Goal: Navigation & Orientation: Find specific page/section

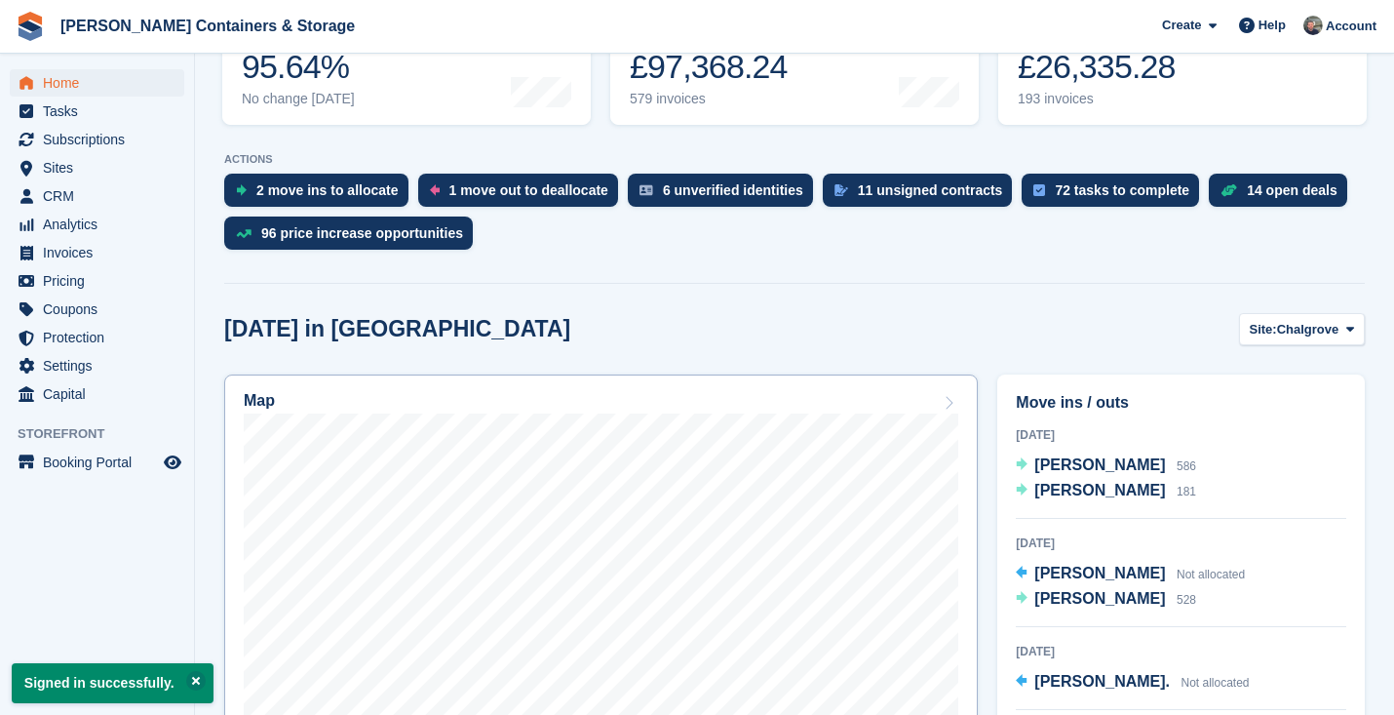
scroll to position [455, 0]
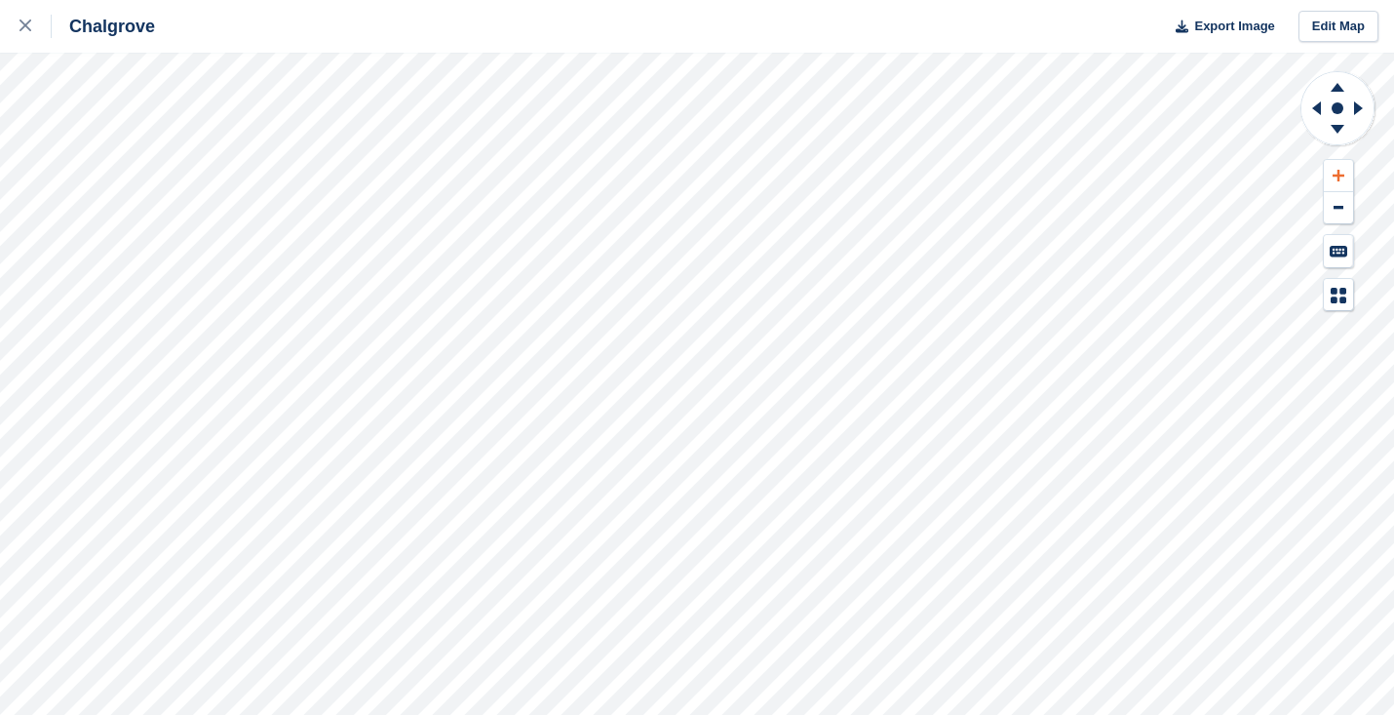
click at [1340, 176] on icon at bounding box center [1339, 176] width 12 height 12
click at [1320, 104] on icon at bounding box center [1316, 108] width 9 height 14
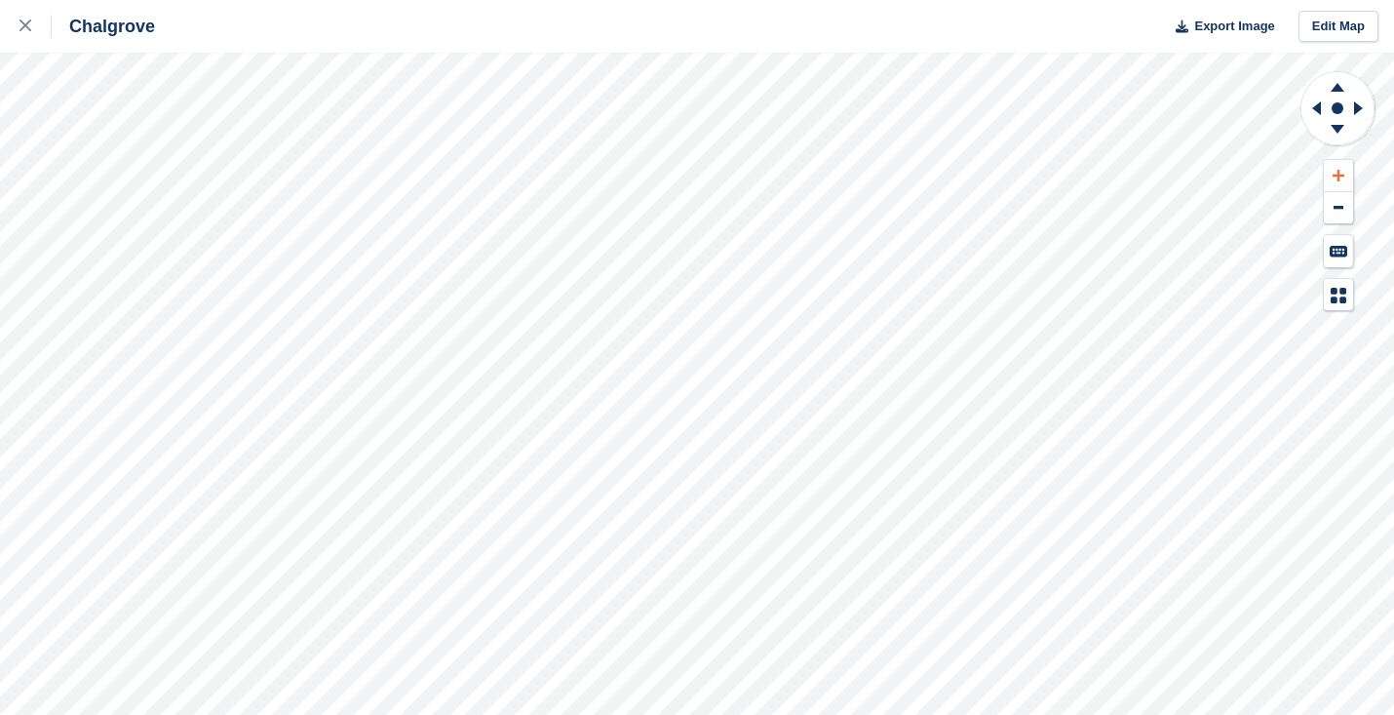
click at [1339, 172] on icon at bounding box center [1339, 176] width 12 height 12
click at [1318, 107] on icon at bounding box center [1316, 108] width 9 height 14
click at [1341, 90] on icon at bounding box center [1338, 87] width 14 height 9
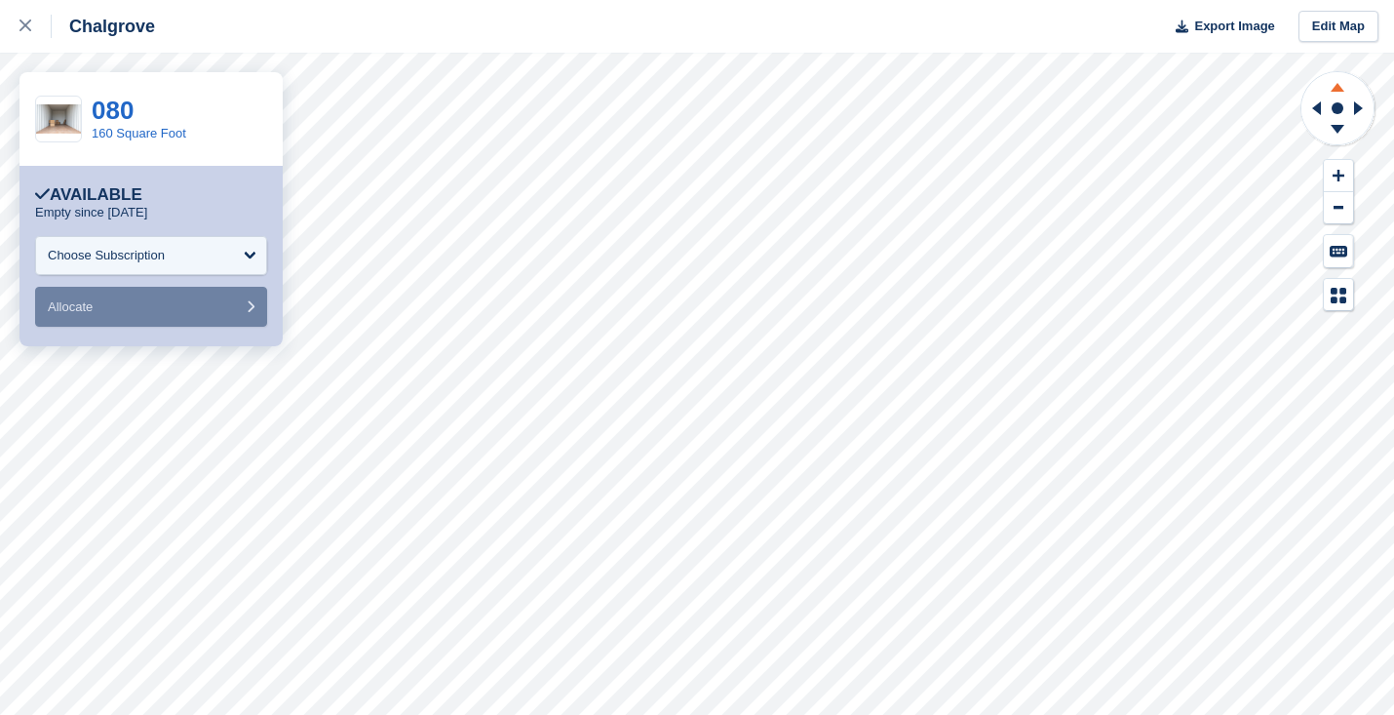
click at [1346, 87] on icon at bounding box center [1337, 84] width 51 height 24
click at [1339, 88] on icon at bounding box center [1338, 87] width 14 height 9
click at [1335, 131] on icon at bounding box center [1337, 132] width 51 height 24
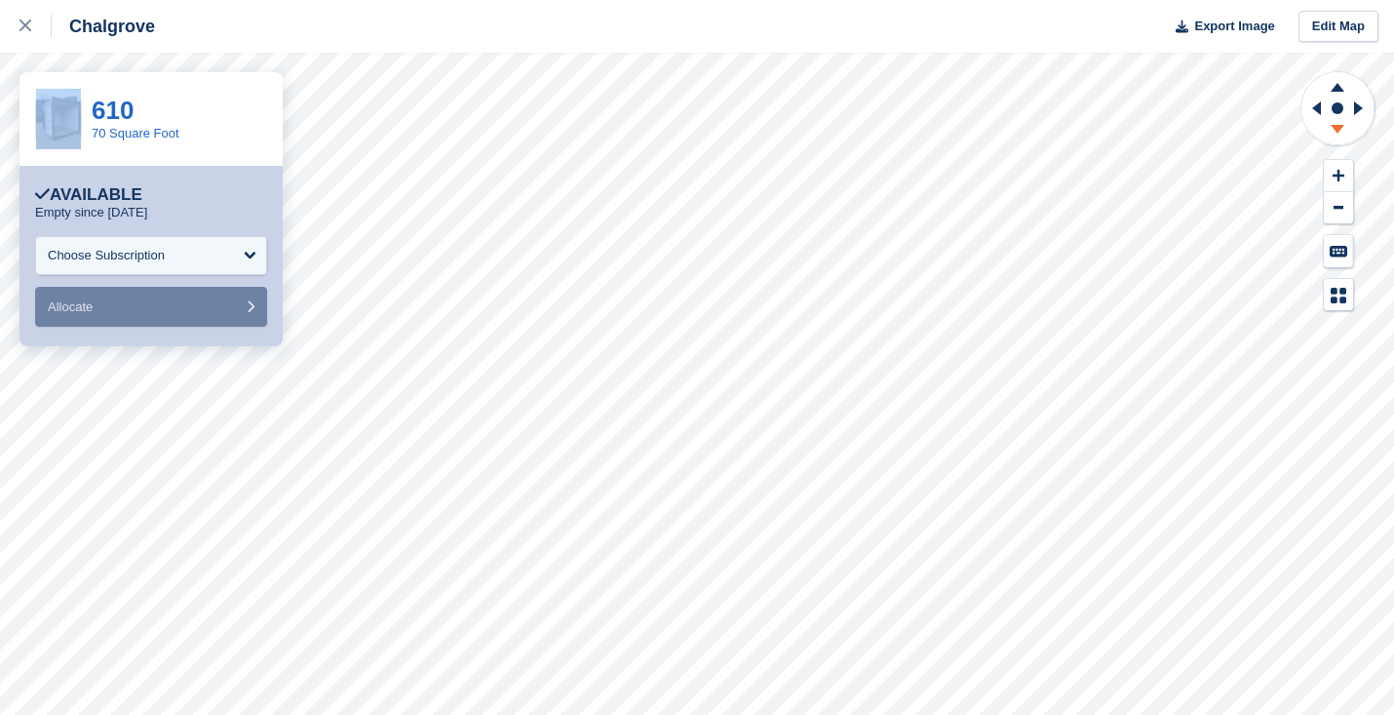
click at [1335, 131] on icon at bounding box center [1337, 132] width 51 height 24
click at [1335, 128] on icon at bounding box center [1338, 129] width 14 height 9
click at [1344, 83] on icon at bounding box center [1337, 84] width 51 height 24
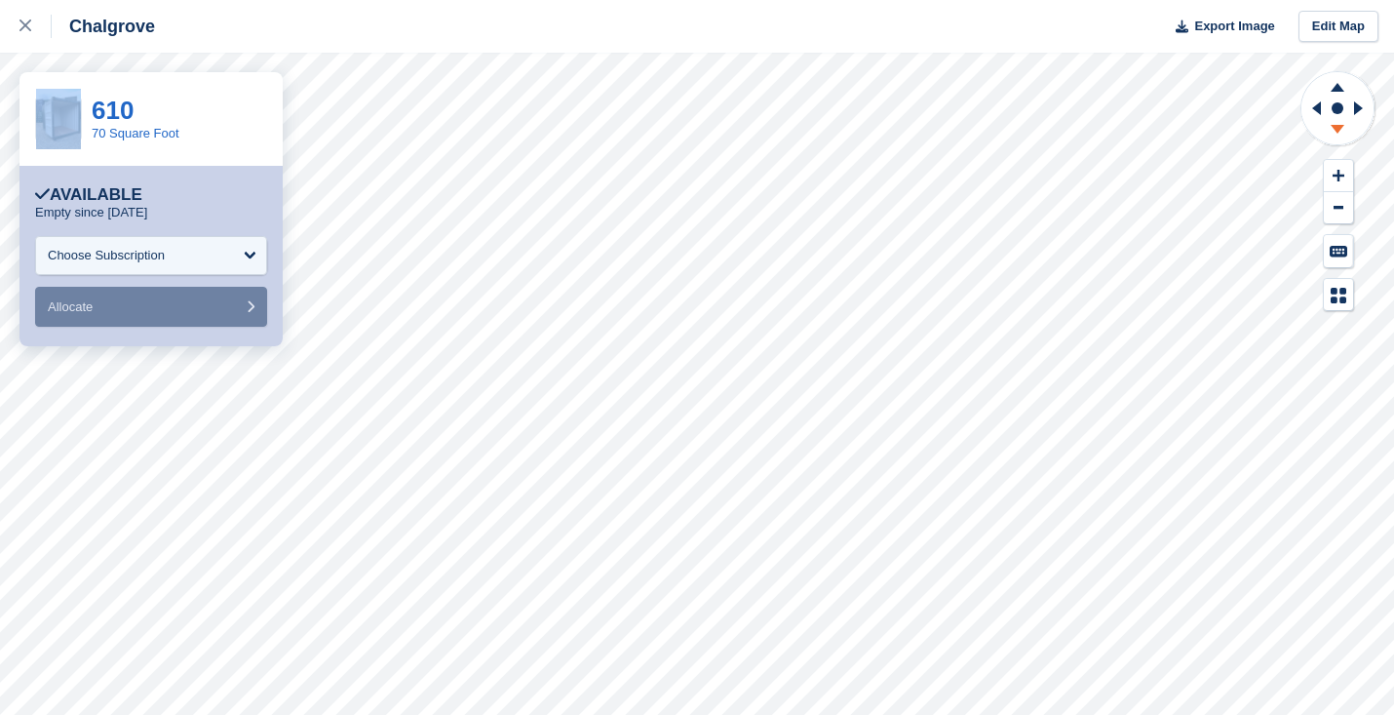
click at [1337, 131] on icon at bounding box center [1338, 129] width 14 height 9
click at [1335, 86] on icon at bounding box center [1337, 84] width 51 height 24
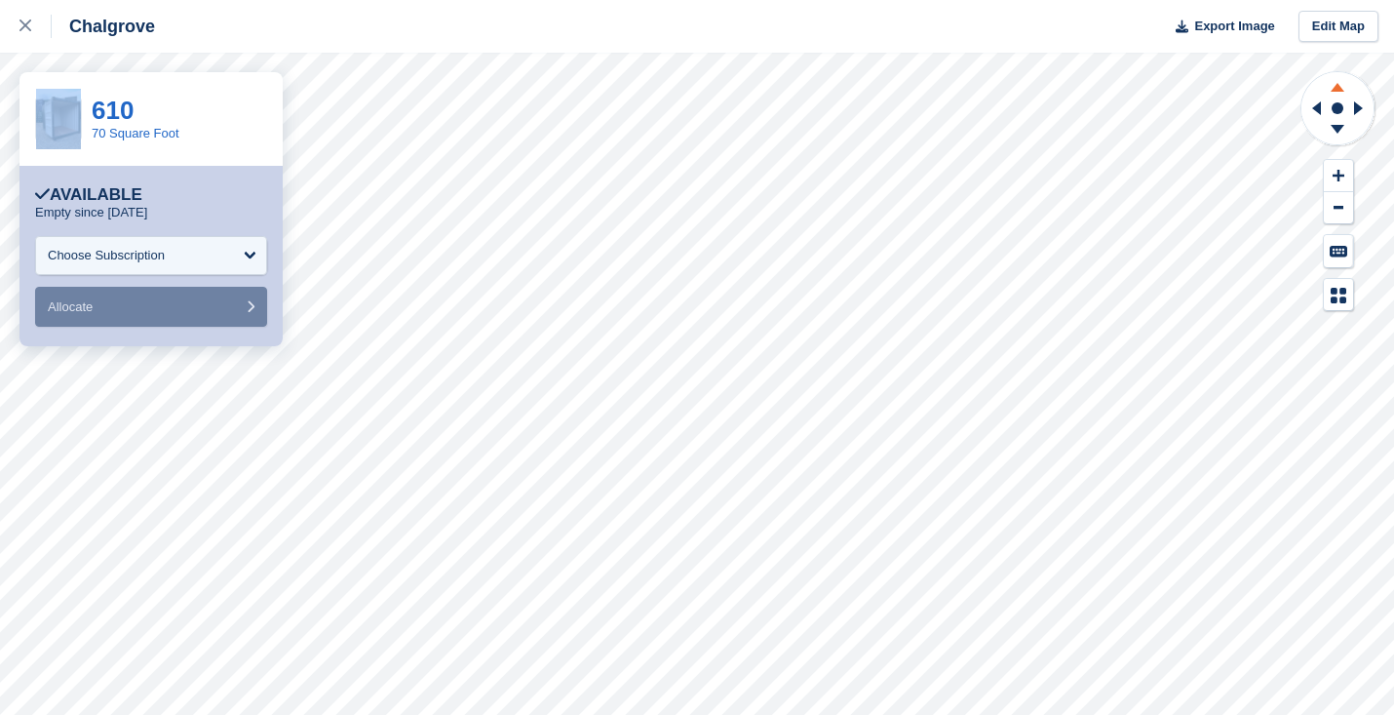
click at [1335, 86] on icon at bounding box center [1337, 84] width 51 height 24
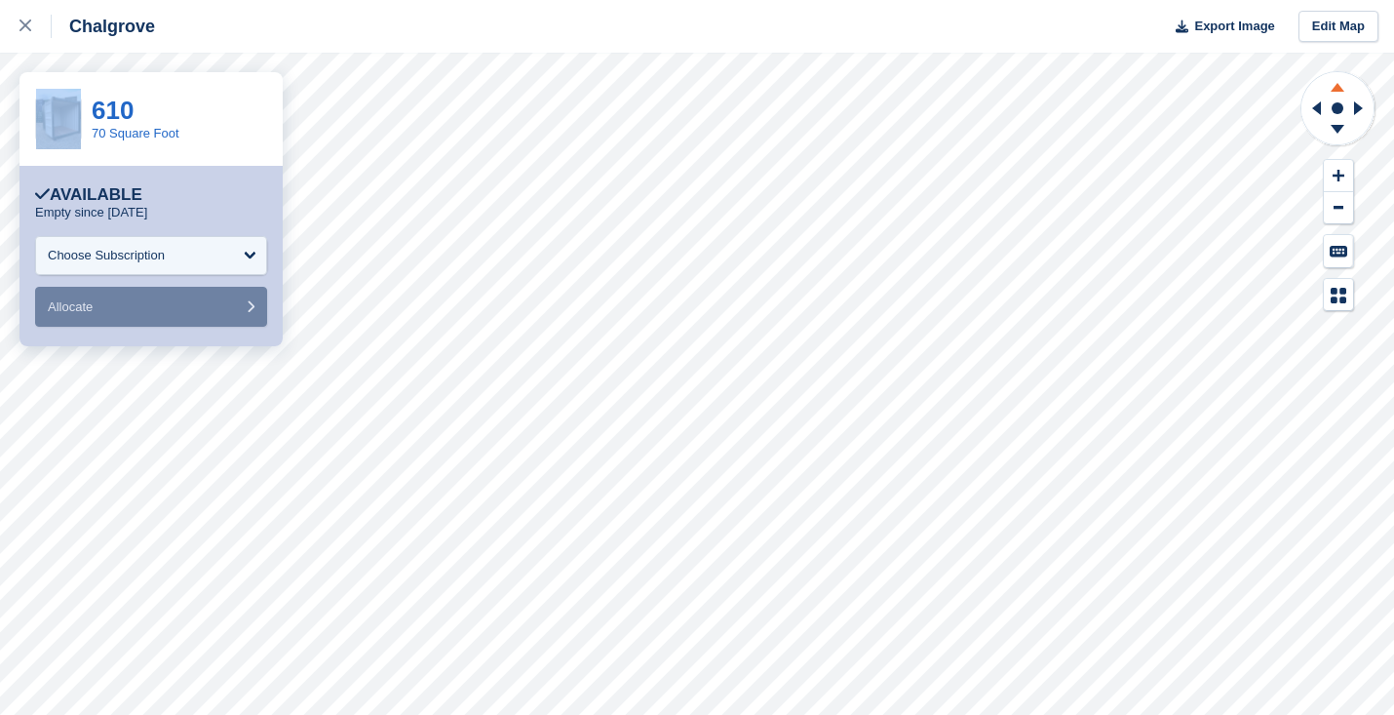
click at [1338, 88] on icon at bounding box center [1338, 87] width 14 height 9
click at [1342, 90] on icon at bounding box center [1338, 87] width 14 height 9
click at [1338, 133] on icon at bounding box center [1338, 129] width 14 height 9
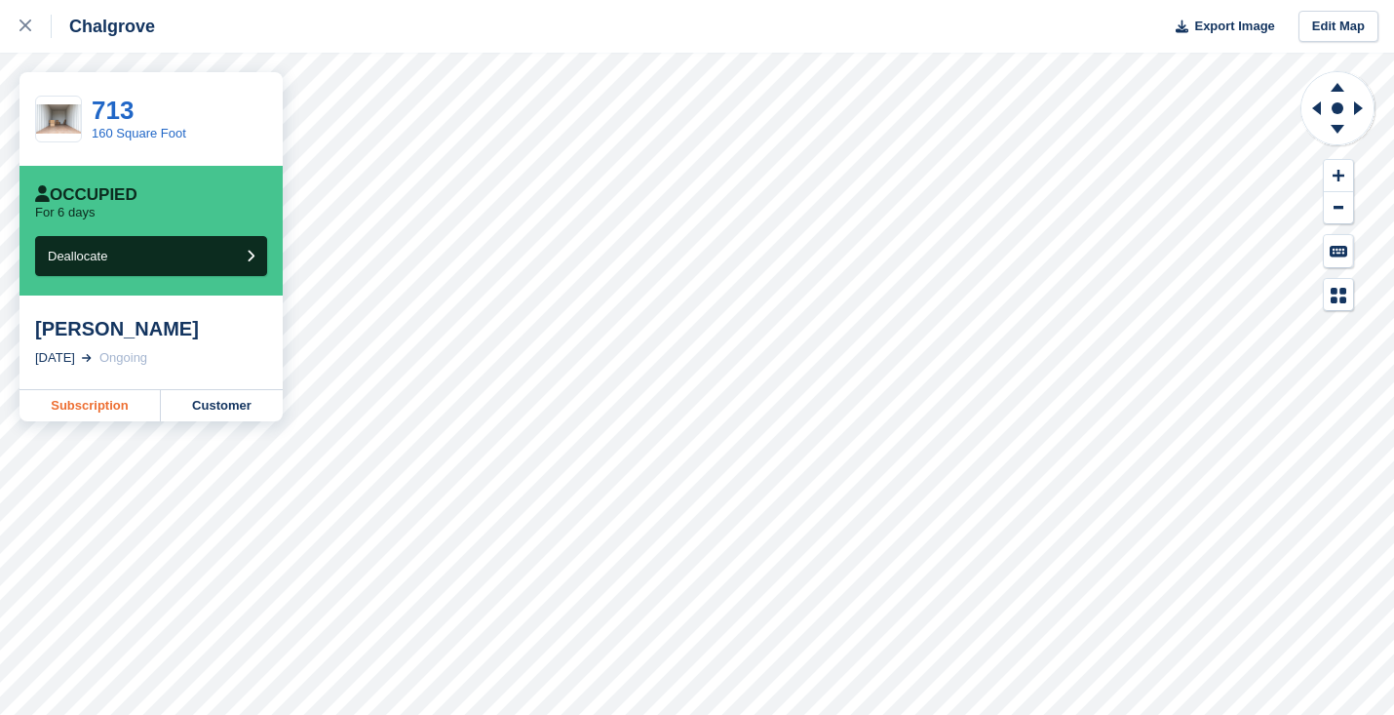
click at [105, 411] on link "Subscription" at bounding box center [90, 405] width 141 height 31
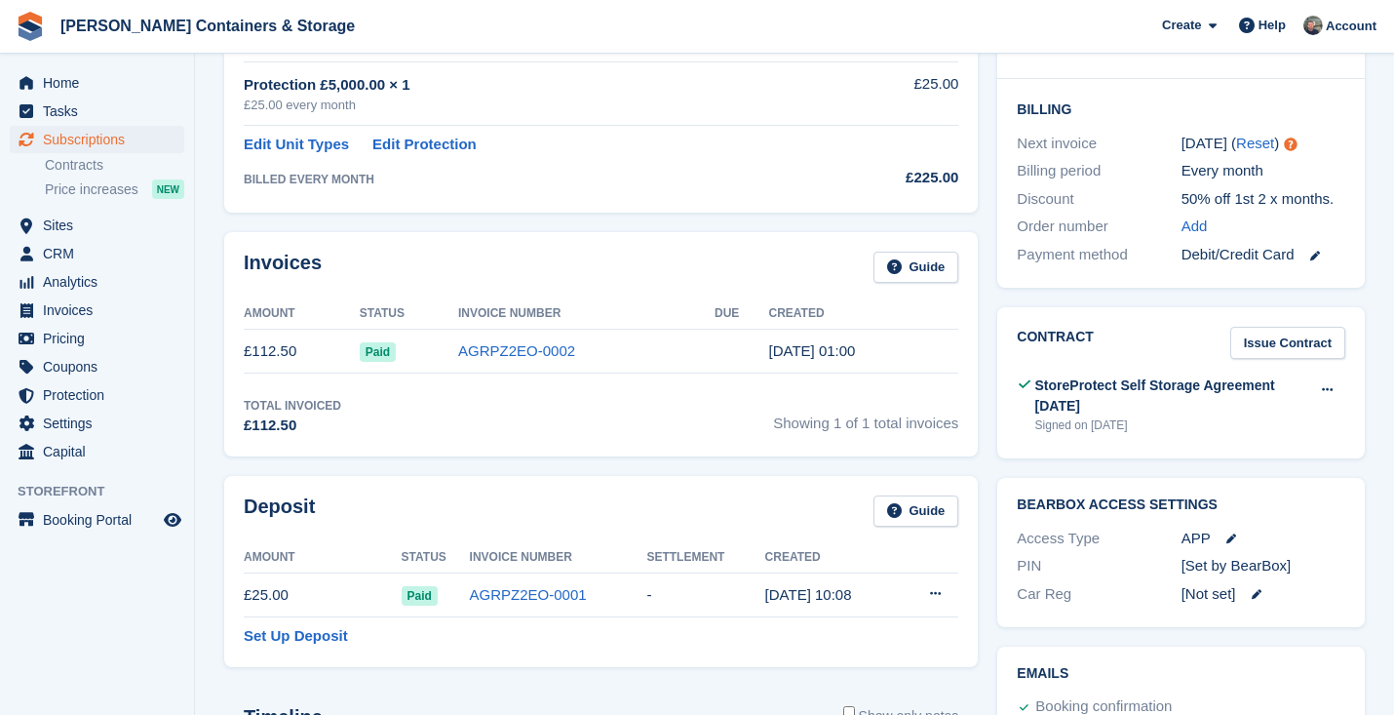
scroll to position [92, 0]
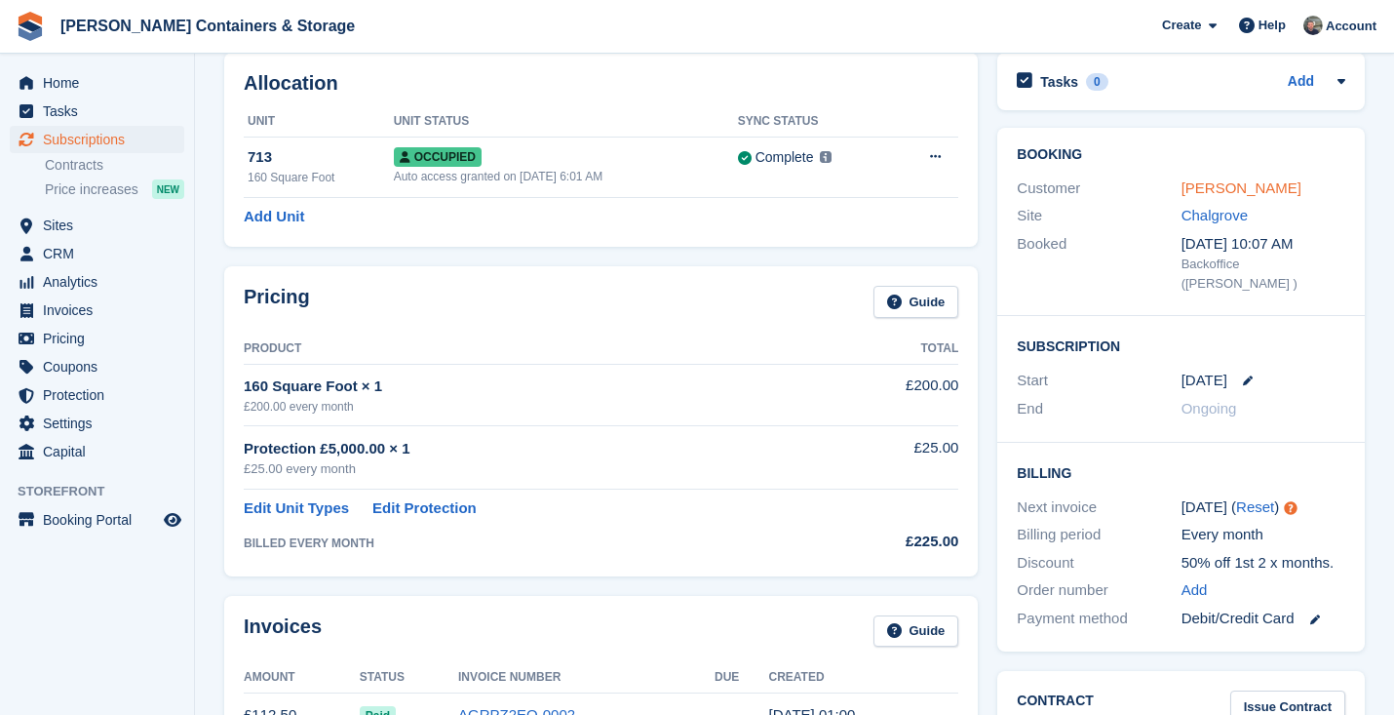
click at [1211, 192] on link "Andrew Cooper" at bounding box center [1242, 187] width 120 height 17
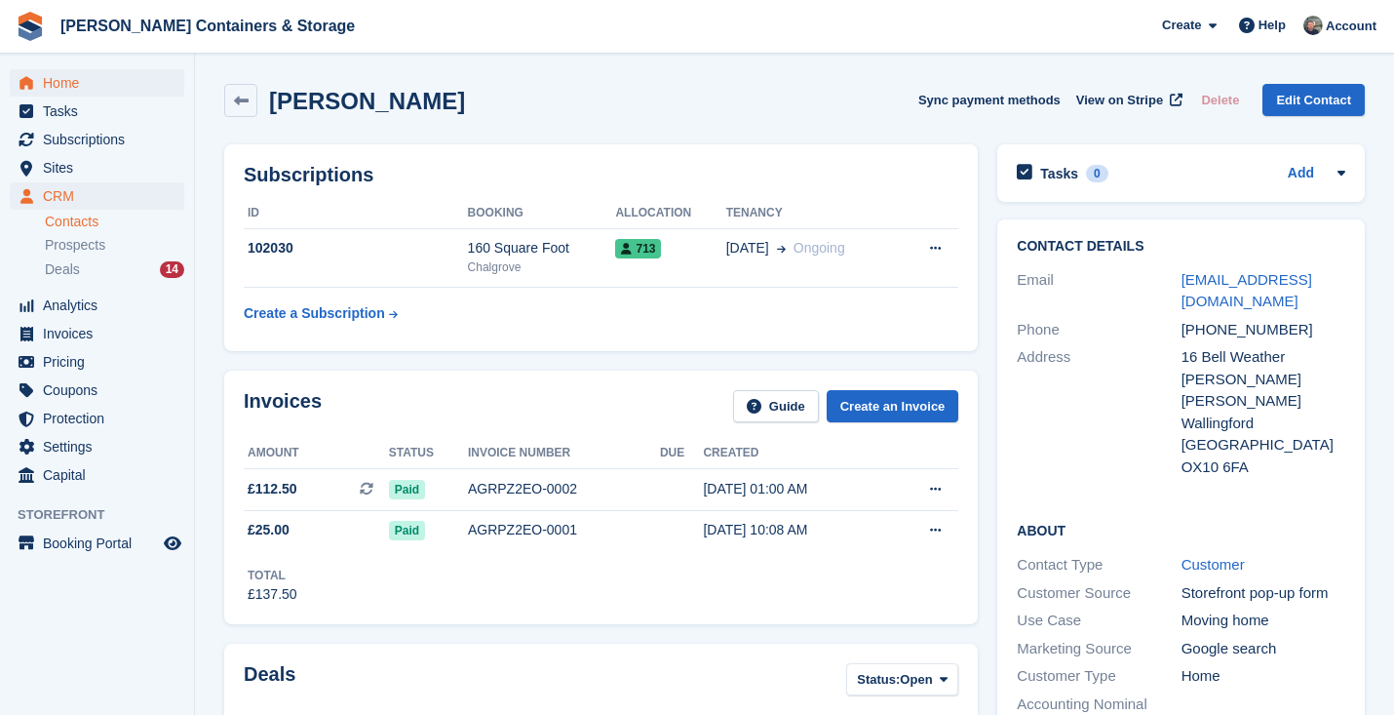
click at [114, 88] on span "Home" at bounding box center [101, 82] width 117 height 27
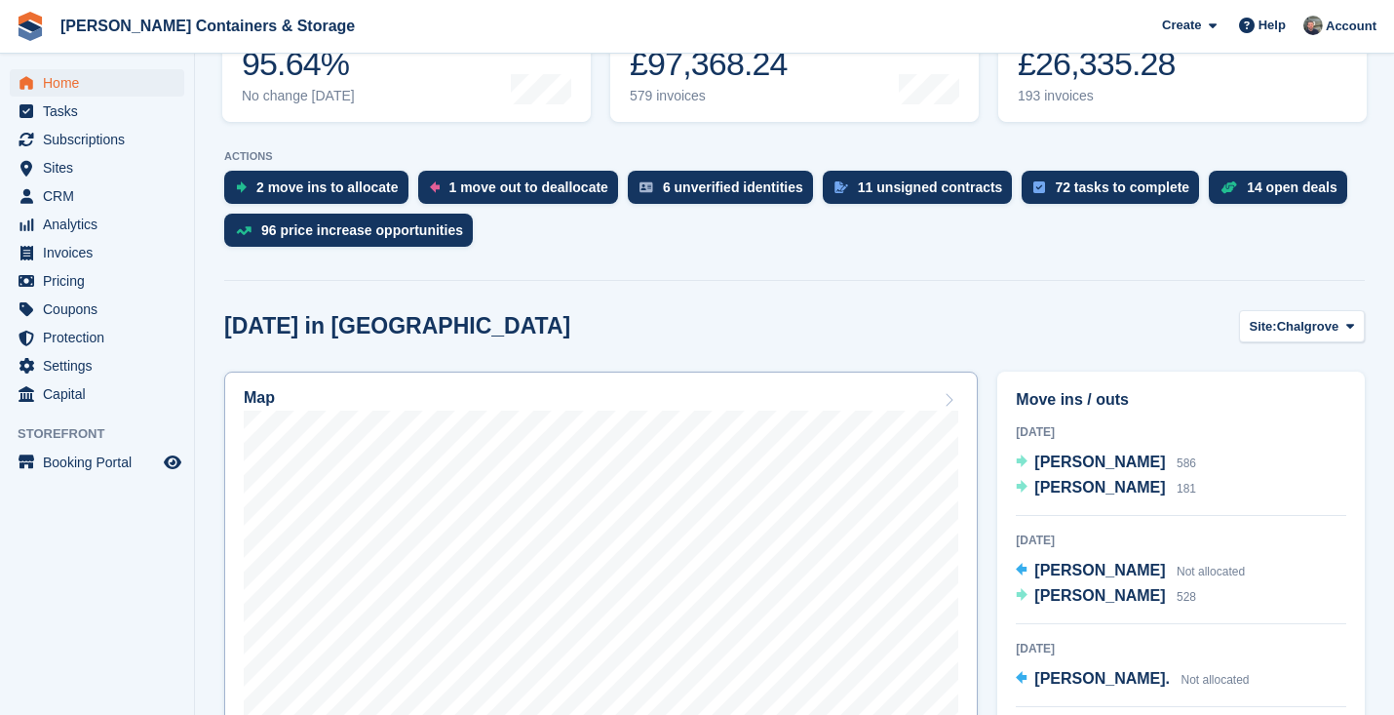
scroll to position [632, 0]
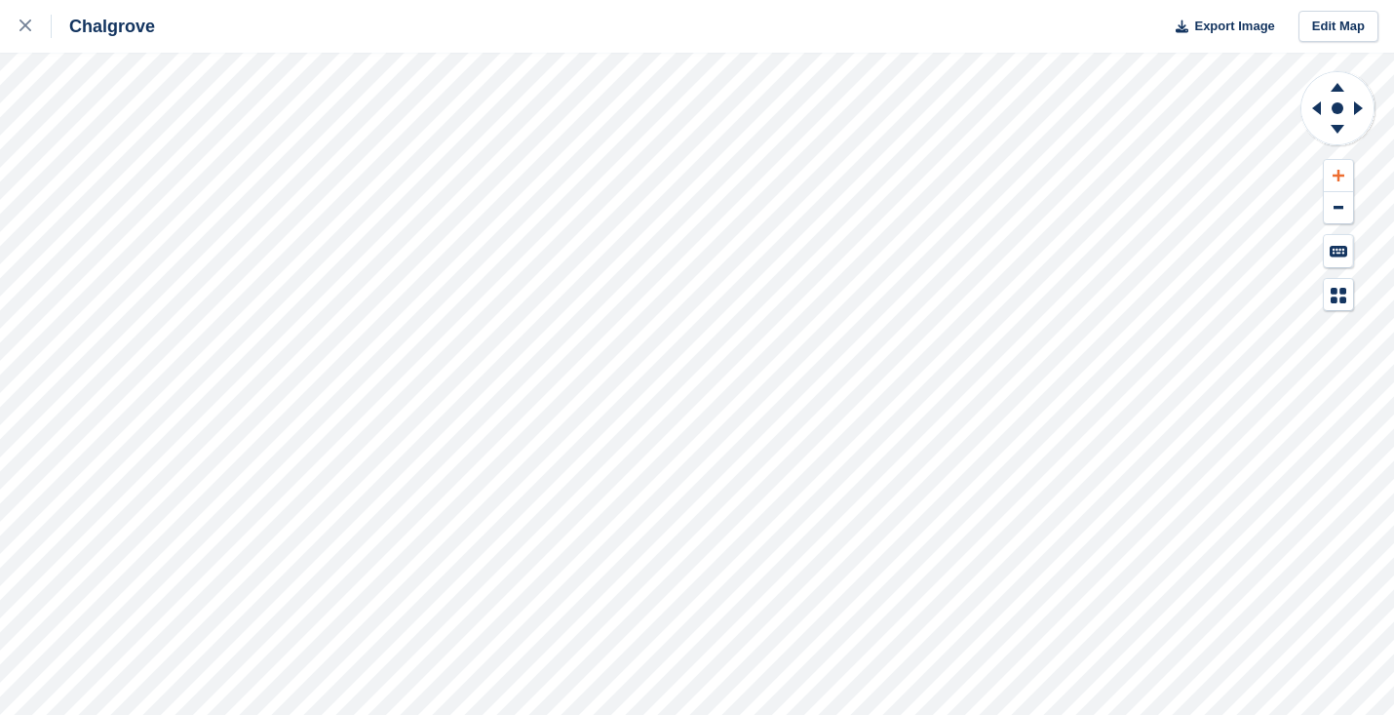
click at [1344, 175] on icon at bounding box center [1339, 176] width 12 height 12
click at [1343, 175] on icon at bounding box center [1339, 176] width 12 height 12
click at [1312, 110] on icon at bounding box center [1314, 108] width 24 height 51
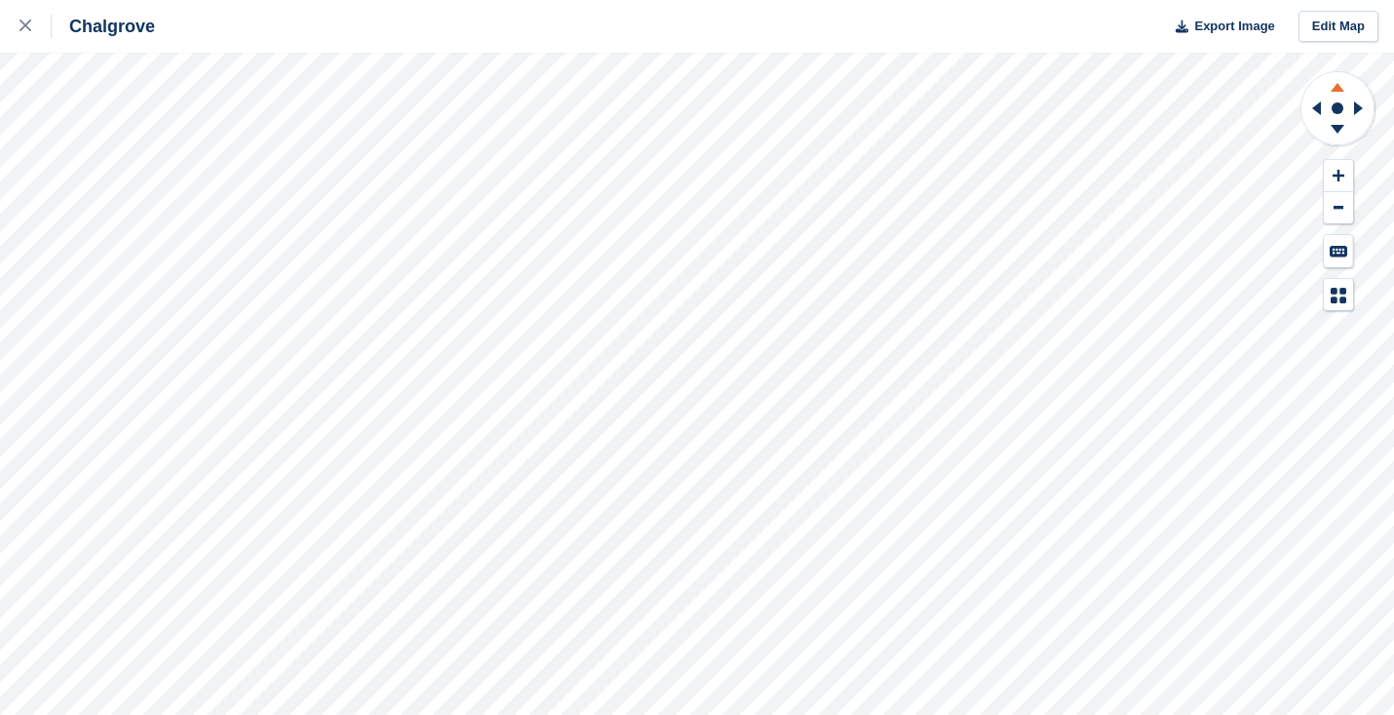
click at [1340, 78] on icon at bounding box center [1337, 84] width 51 height 24
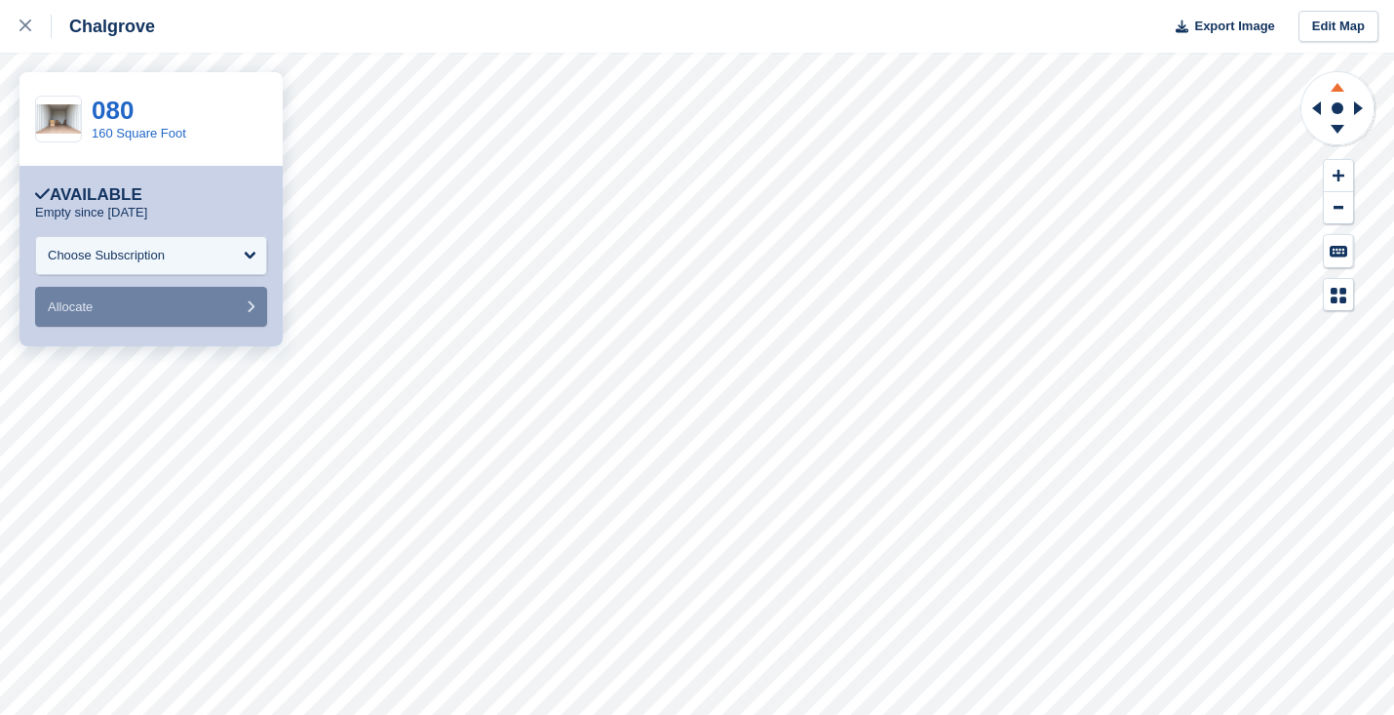
click at [1342, 80] on icon at bounding box center [1337, 84] width 51 height 24
